Goal: Transaction & Acquisition: Book appointment/travel/reservation

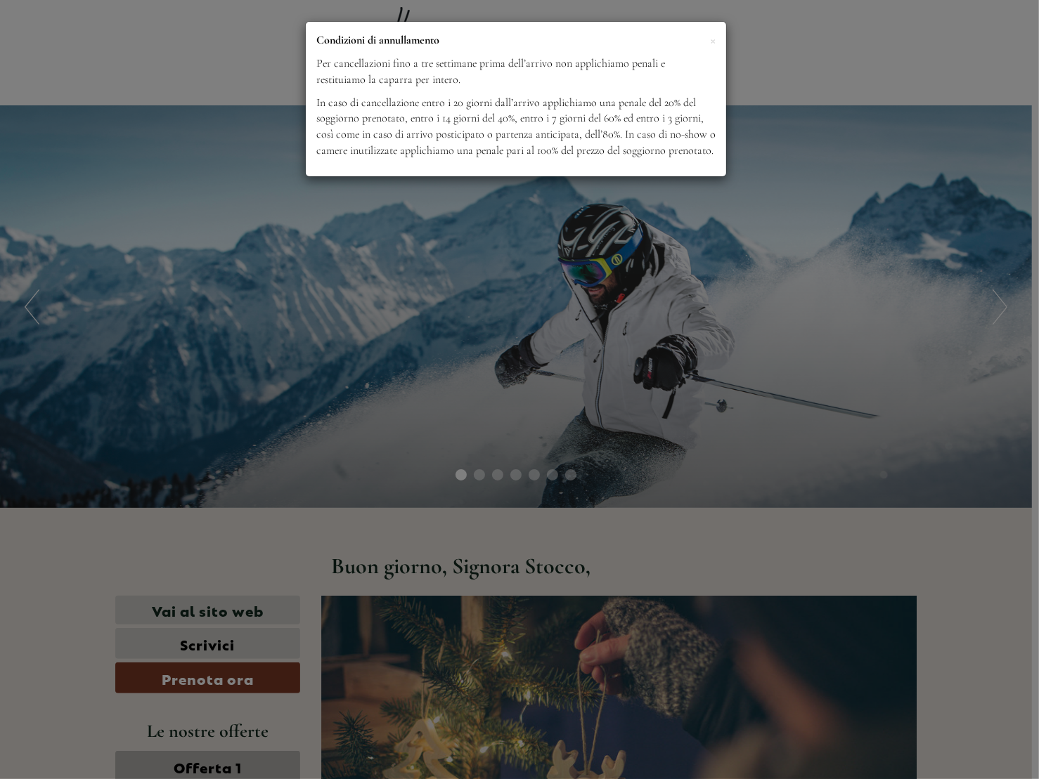
click at [846, 431] on div "× Condizioni di annullamento Per cancellazioni fino a tre settimane prima dell’…" at bounding box center [519, 389] width 1039 height 779
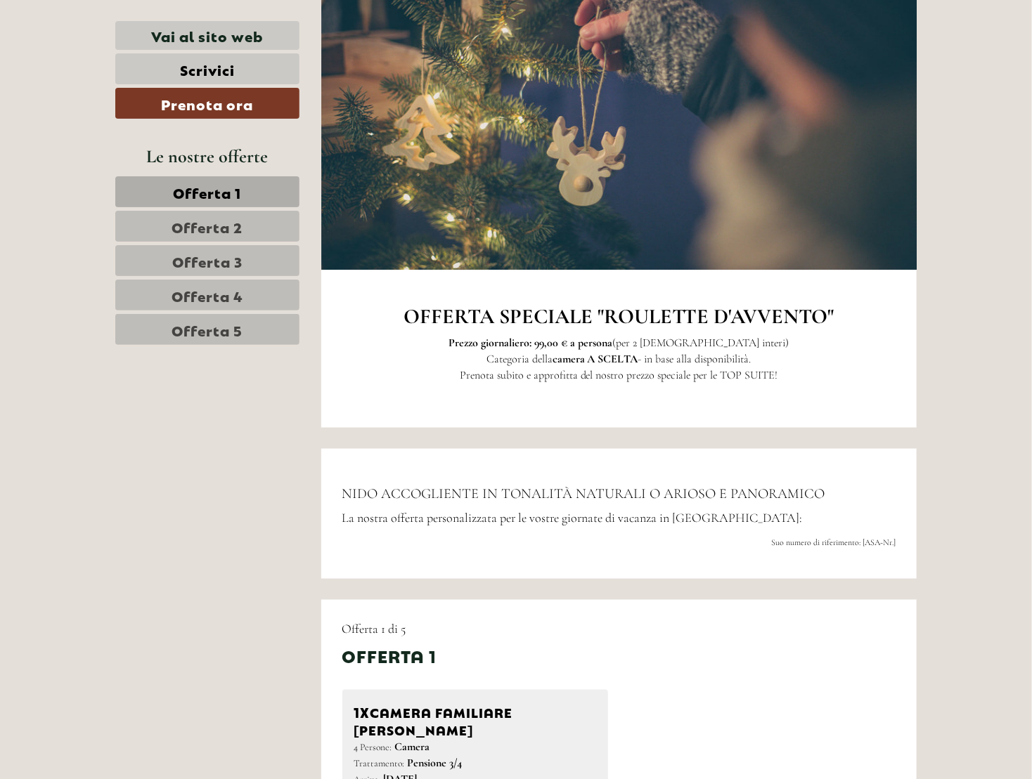
scroll to position [1015, 0]
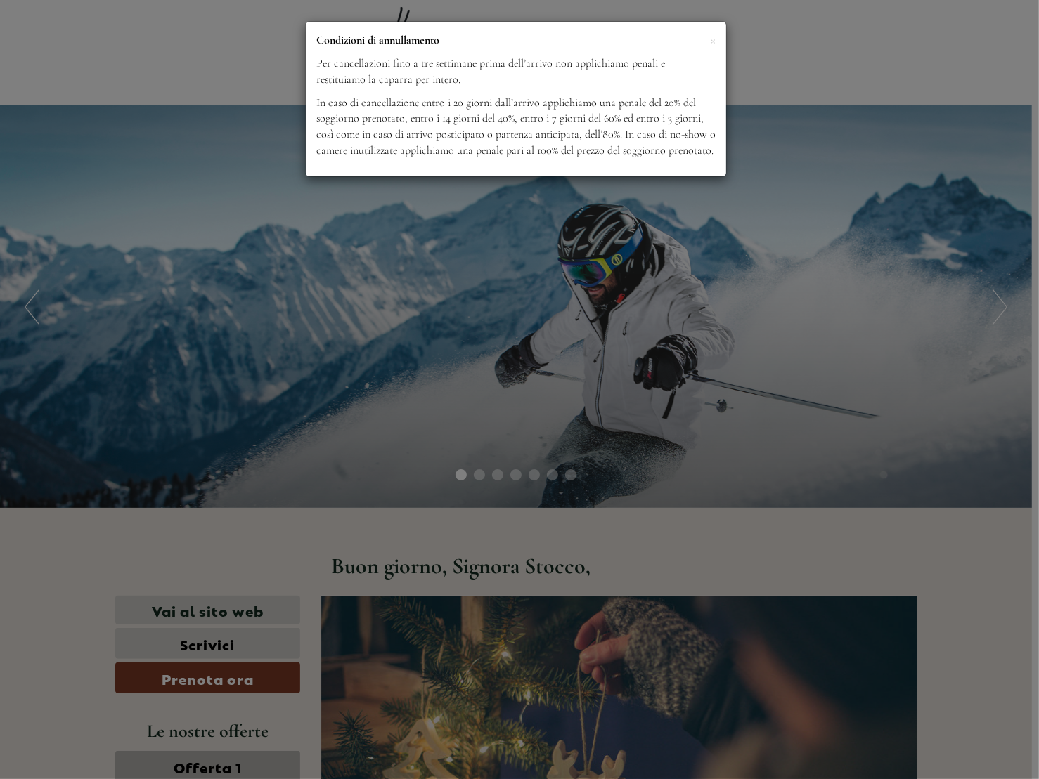
click at [952, 325] on div "× Condizioni di annullamento Per cancellazioni fino a tre settimane prima dell’…" at bounding box center [519, 389] width 1039 height 779
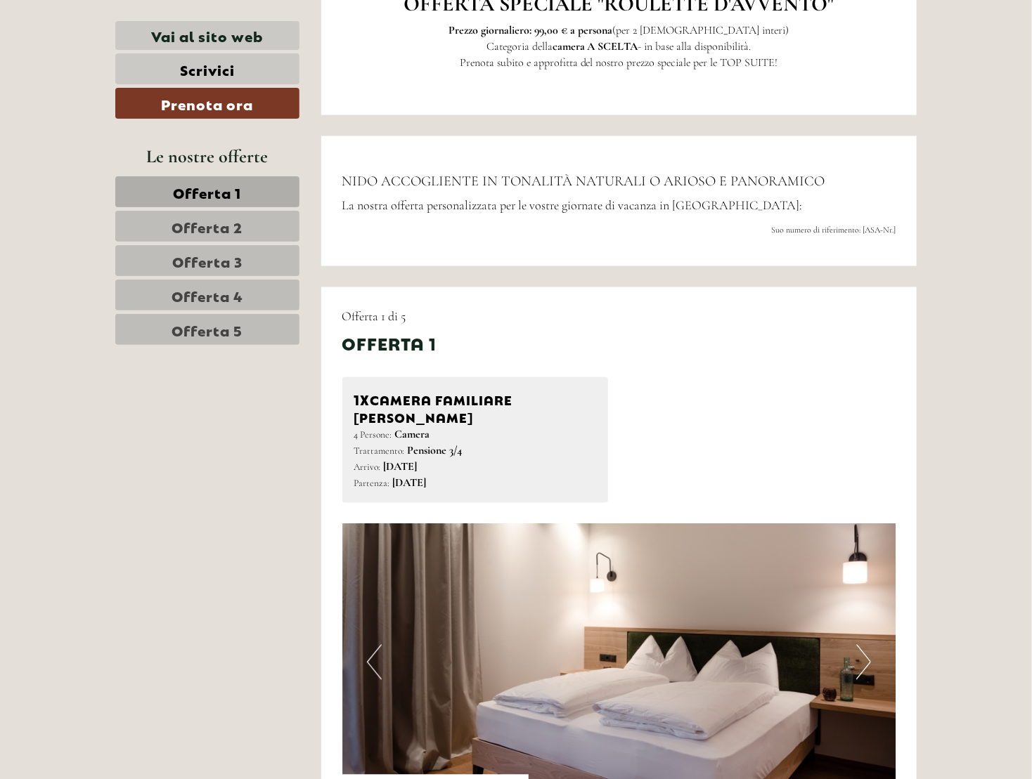
scroll to position [1562, 0]
